Goal: Find specific page/section: Find specific page/section

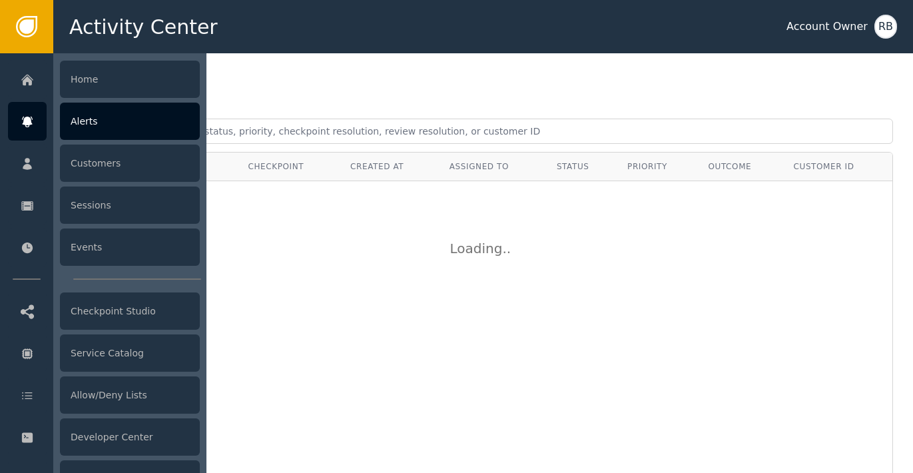
click at [97, 132] on div "Alerts" at bounding box center [130, 121] width 140 height 37
click at [129, 126] on div "Alerts" at bounding box center [130, 121] width 140 height 37
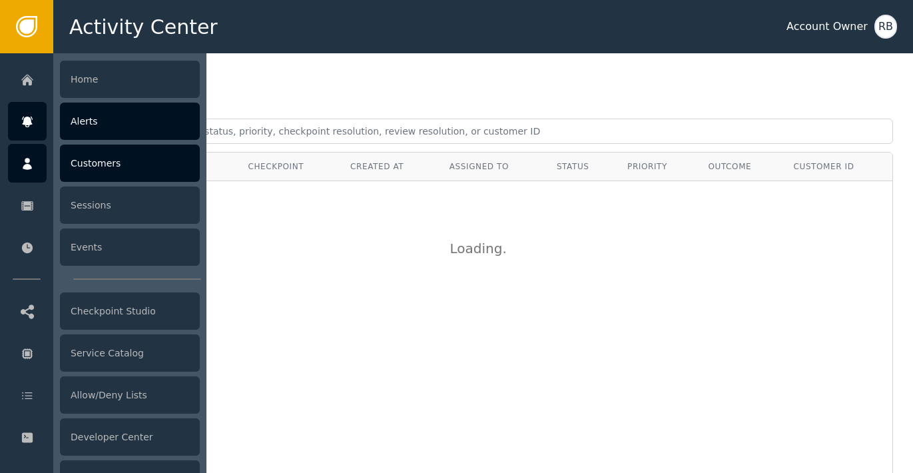
click at [113, 158] on div "Customers" at bounding box center [130, 163] width 140 height 37
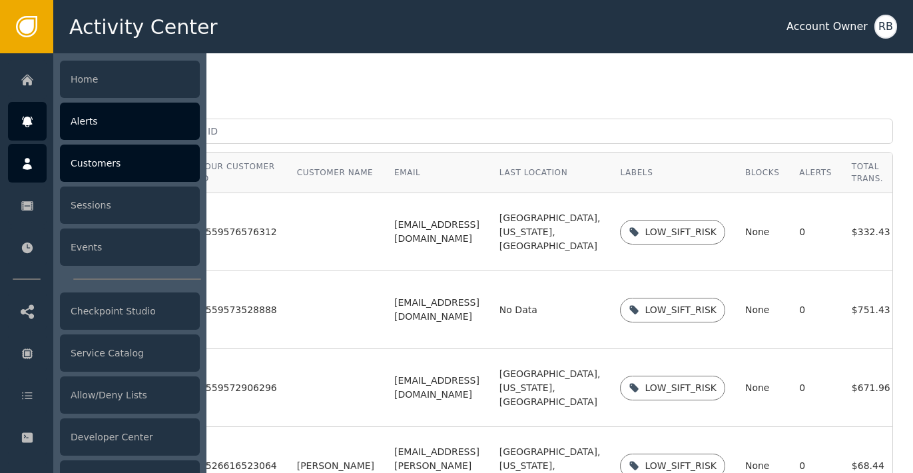
click at [93, 127] on div "Alerts" at bounding box center [130, 121] width 140 height 37
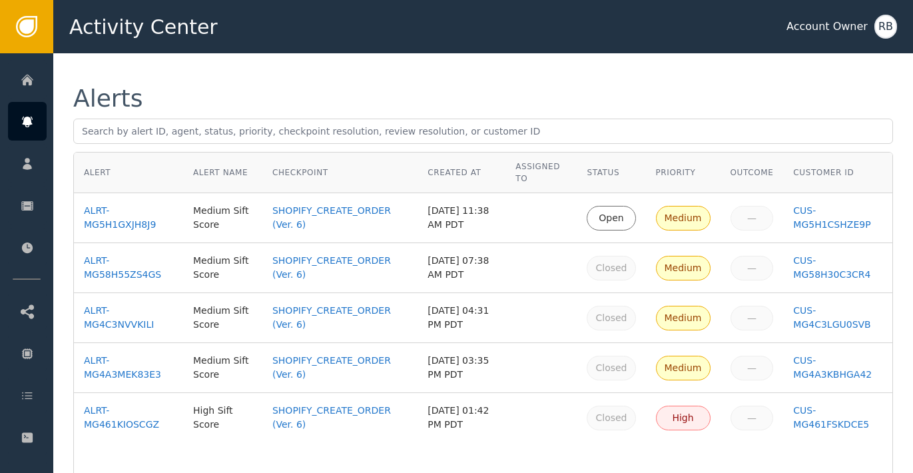
click at [244, 201] on td "Medium Sift Score" at bounding box center [222, 218] width 79 height 50
click at [133, 225] on div "ALRT-MG5H1GXJH8J9" at bounding box center [128, 218] width 89 height 28
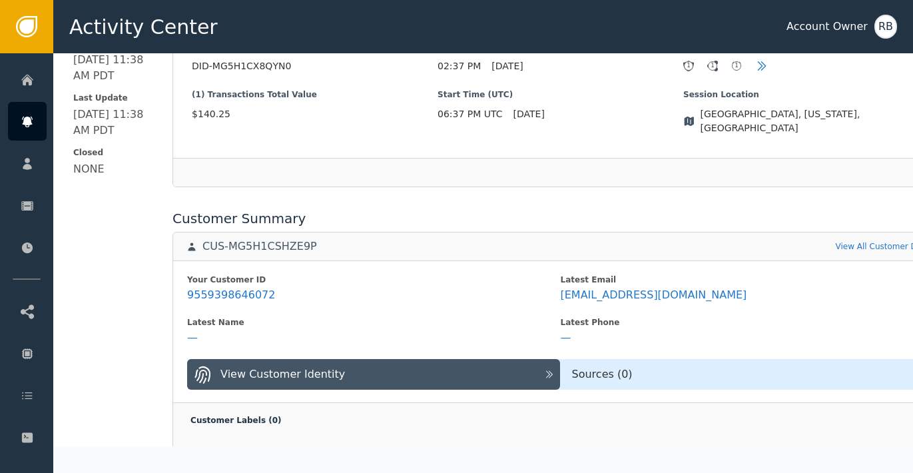
scroll to position [387, 0]
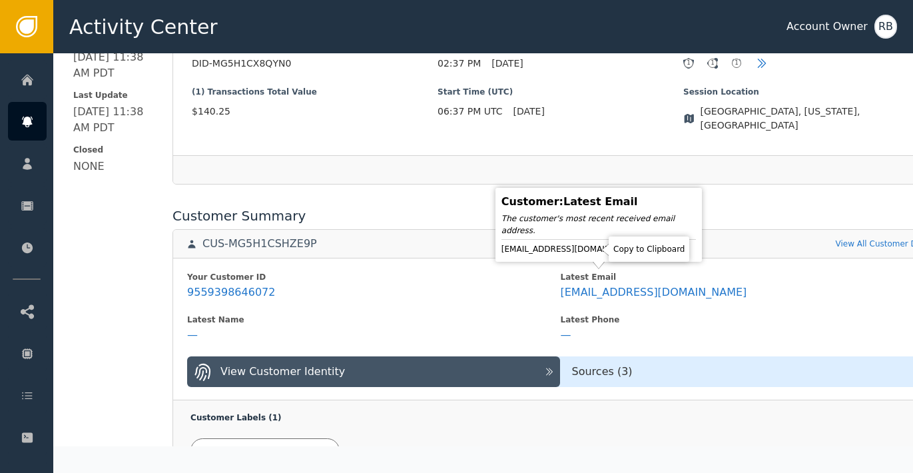
click at [647, 253] on icon at bounding box center [653, 248] width 13 height 13
